Goal: Navigation & Orientation: Find specific page/section

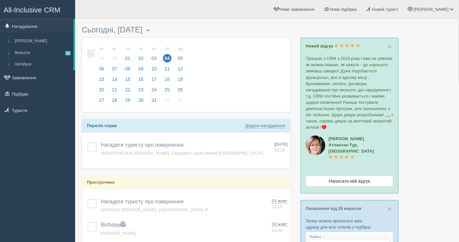
click at [40, 25] on link "Нагадування" at bounding box center [37, 26] width 74 height 14
click at [29, 74] on link "Замовлення" at bounding box center [37, 77] width 75 height 14
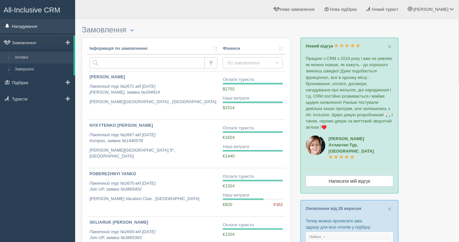
click at [38, 25] on link "Нагадування" at bounding box center [37, 26] width 75 height 14
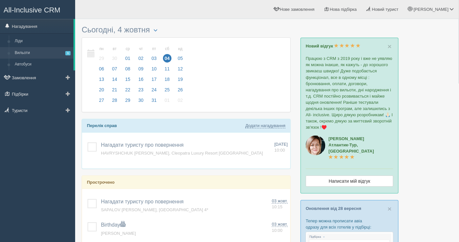
click at [34, 50] on link "Вильоти 1" at bounding box center [43, 53] width 62 height 12
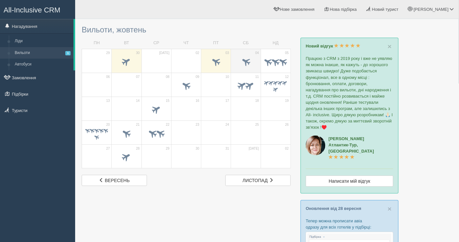
click at [250, 59] on span at bounding box center [245, 62] width 23 height 11
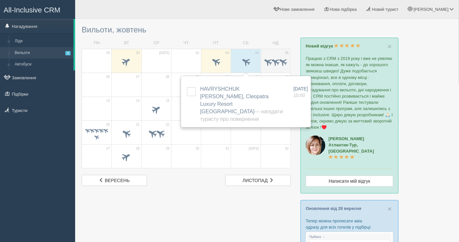
click at [278, 58] on span at bounding box center [276, 62] width 23 height 11
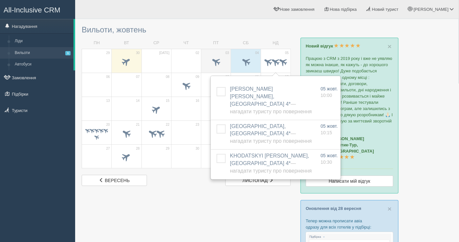
click at [214, 61] on span at bounding box center [216, 61] width 11 height 11
